Goal: Find specific page/section: Find specific page/section

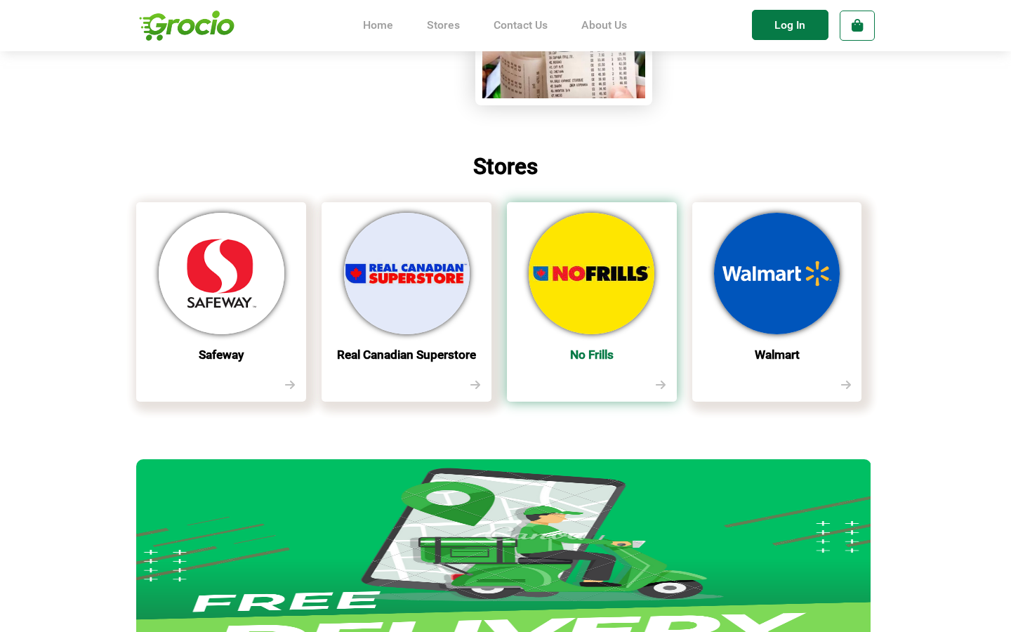
scroll to position [386, 0]
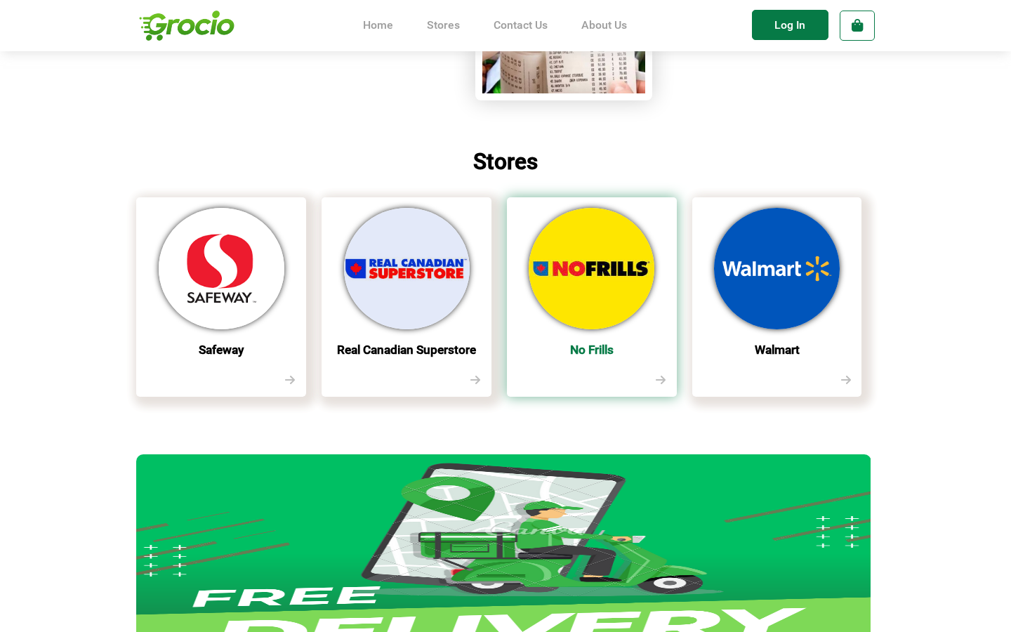
click at [591, 289] on img at bounding box center [592, 268] width 126 height 121
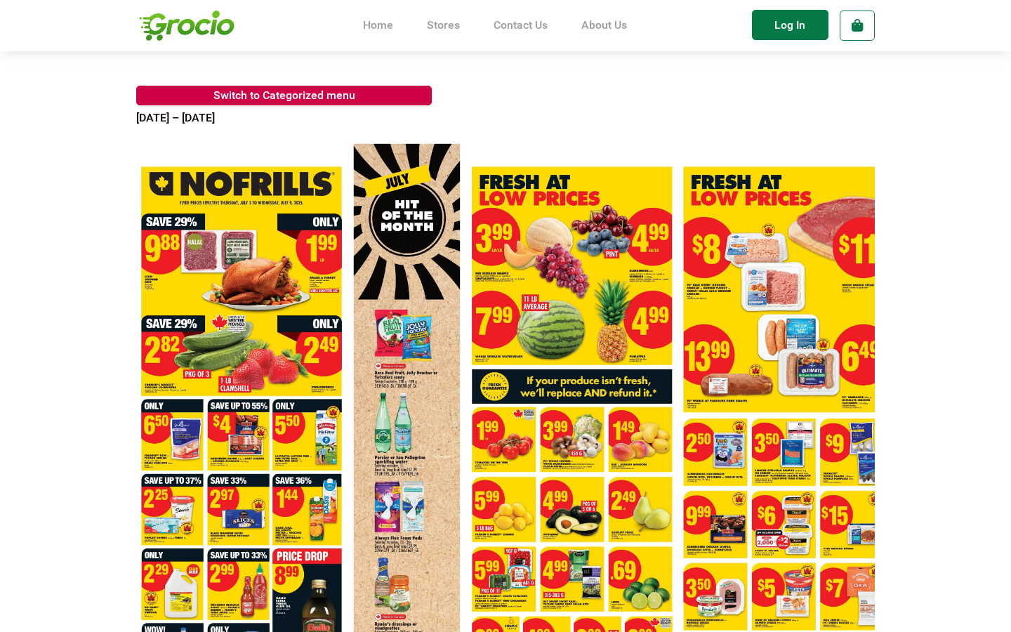
click at [136, 131] on area at bounding box center [136, 131] width 0 height 0
